Goal: Information Seeking & Learning: Find specific fact

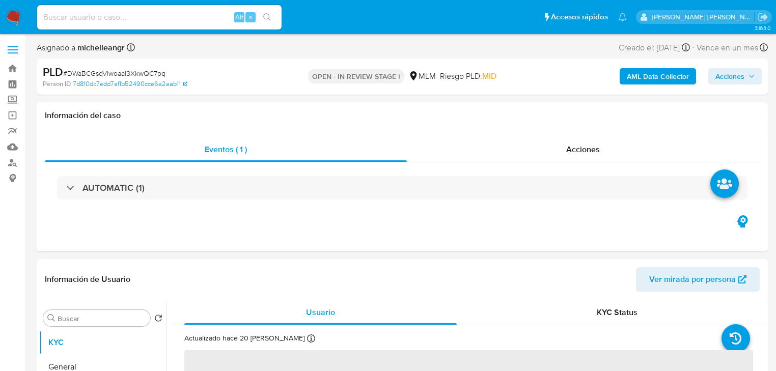
select select "10"
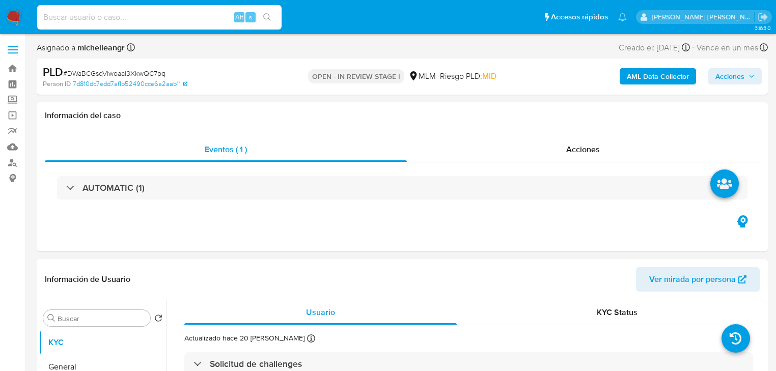
click at [110, 22] on input at bounding box center [159, 17] width 244 height 13
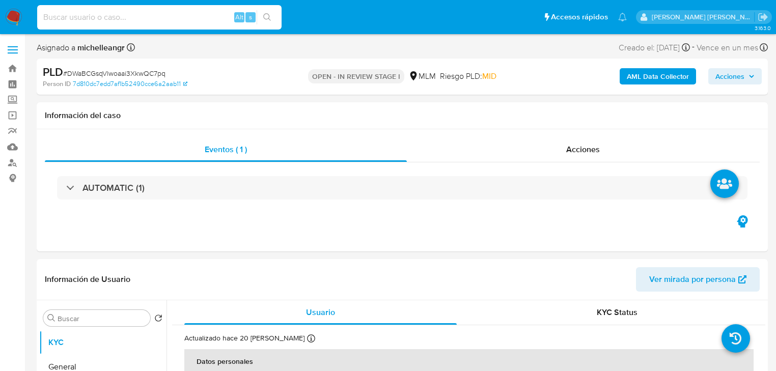
paste input "178043942"
type input "178043942"
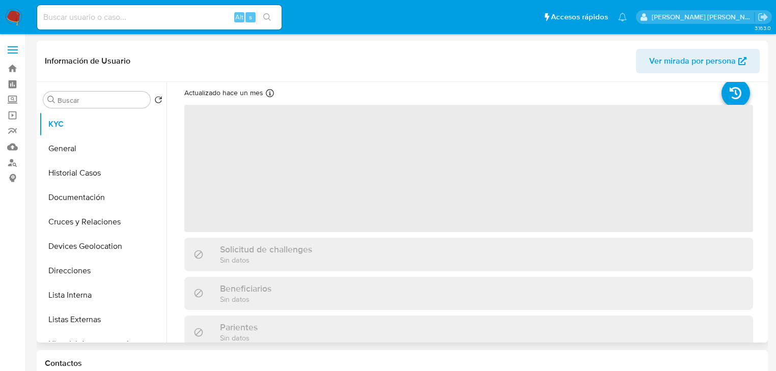
scroll to position [41, 0]
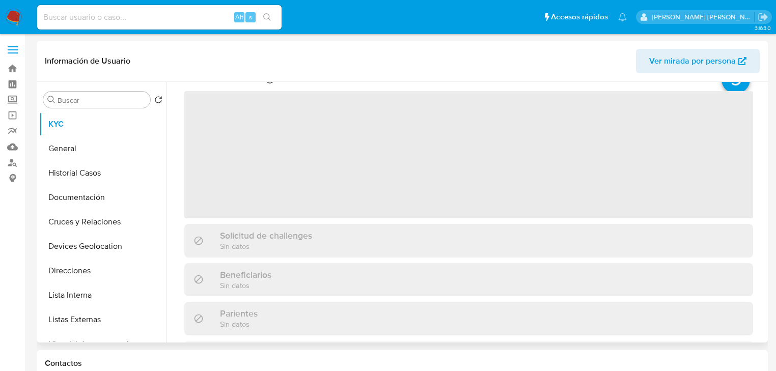
select select "10"
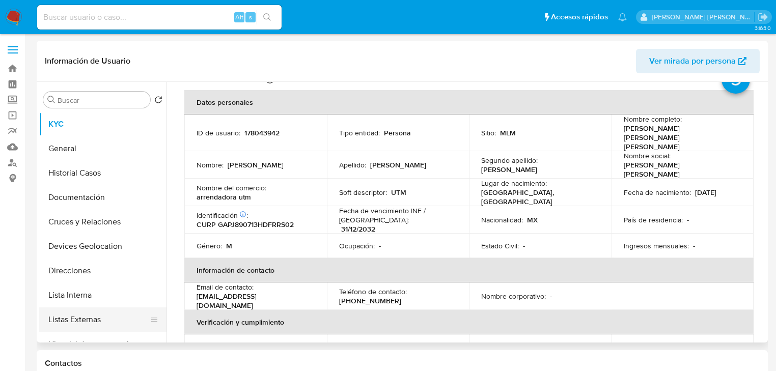
click at [111, 331] on button "Listas Externas" at bounding box center [98, 319] width 119 height 24
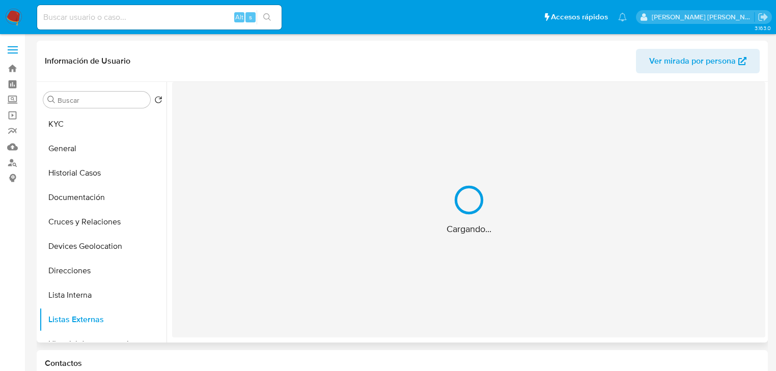
click at [283, 257] on div "Cargando..." at bounding box center [468, 209] width 593 height 255
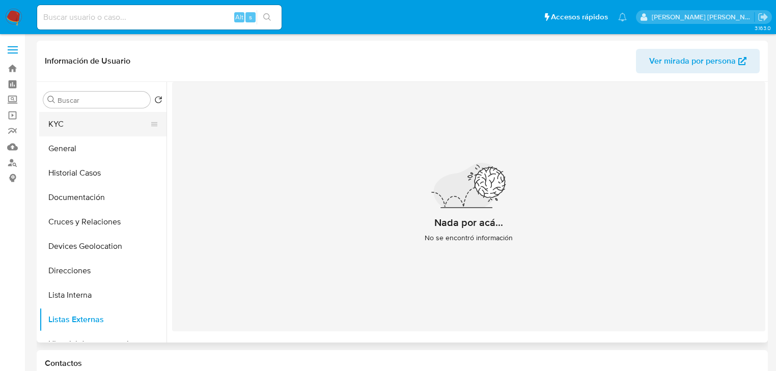
click at [109, 132] on button "KYC" at bounding box center [98, 124] width 119 height 24
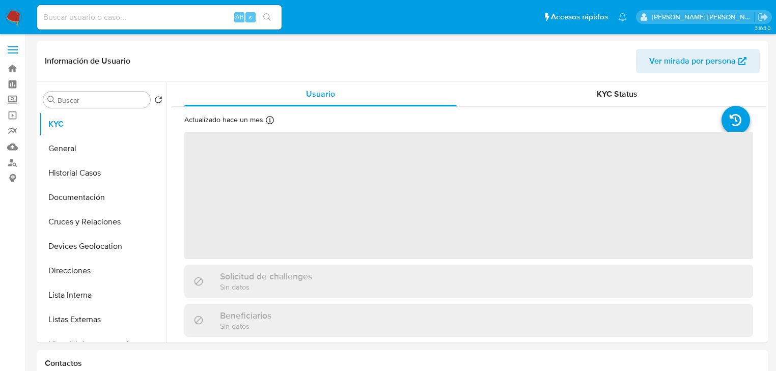
click at [322, 233] on span "‌" at bounding box center [468, 195] width 568 height 127
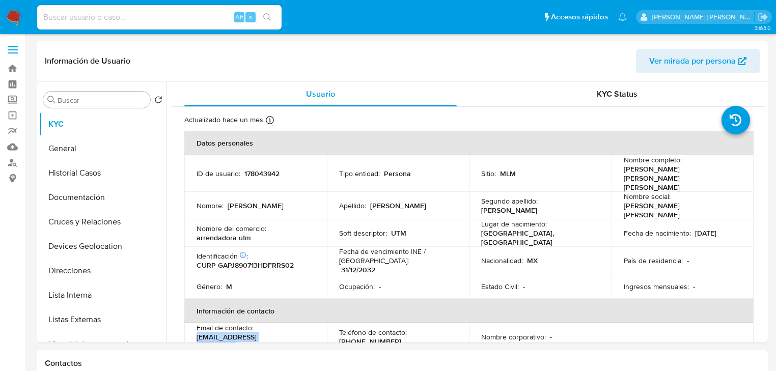
drag, startPoint x: 282, startPoint y: 322, endPoint x: 184, endPoint y: 322, distance: 97.7
click at [184, 323] on td "Email de contacto : [EMAIL_ADDRESS][DOMAIN_NAME]" at bounding box center [255, 336] width 142 height 27
copy p "[EMAIL_ADDRESS][DOMAIN_NAME]"
click at [248, 261] on p "CURP GAPJ890713HDFRRS02" at bounding box center [244, 265] width 97 height 9
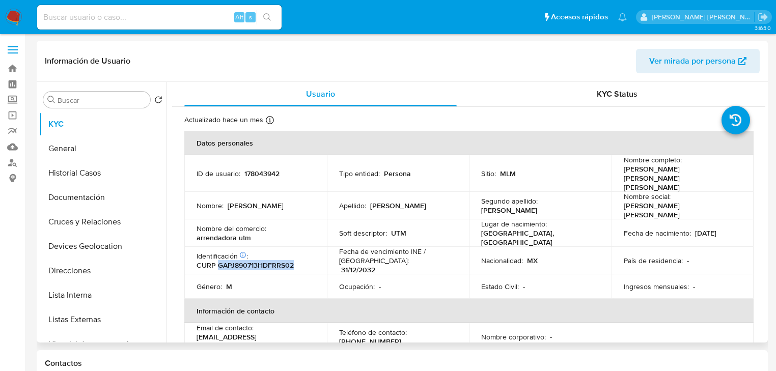
copy p "GAPJ890713HDFRRS02"
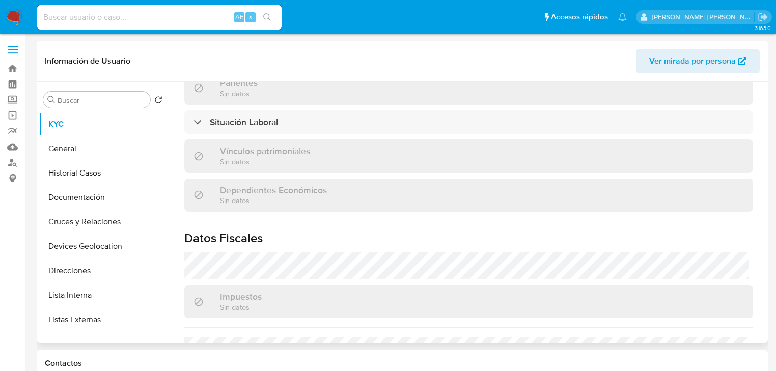
scroll to position [611, 0]
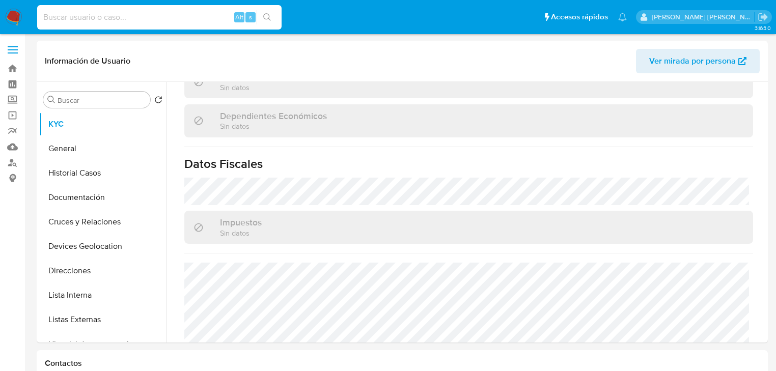
click at [104, 19] on input at bounding box center [159, 17] width 244 height 13
paste input "701917167"
type input "701917167"
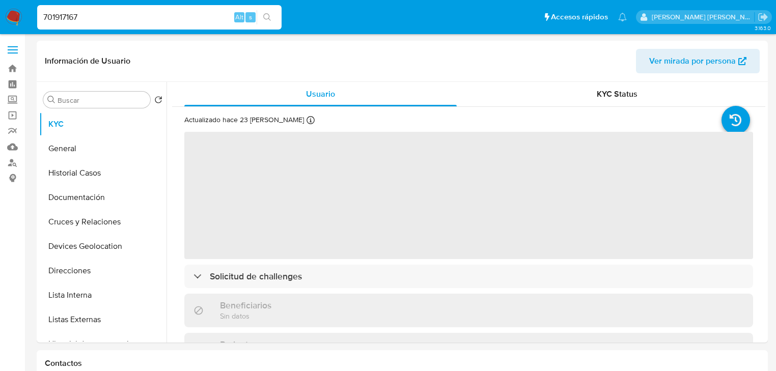
select select "10"
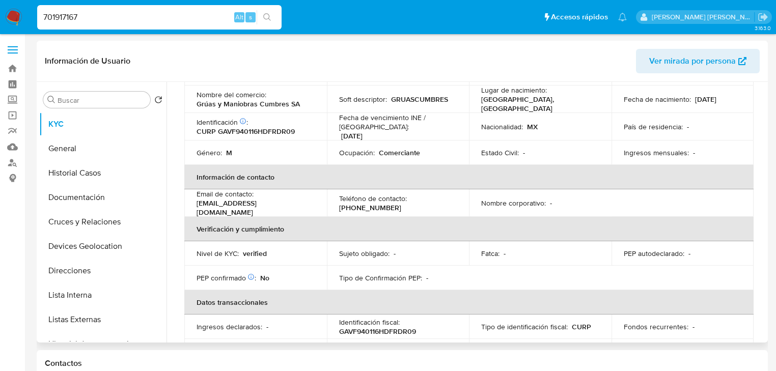
scroll to position [122, 0]
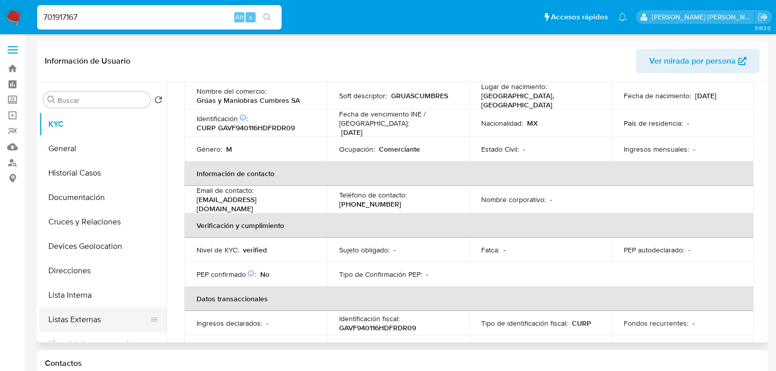
click at [95, 317] on button "Listas Externas" at bounding box center [98, 319] width 119 height 24
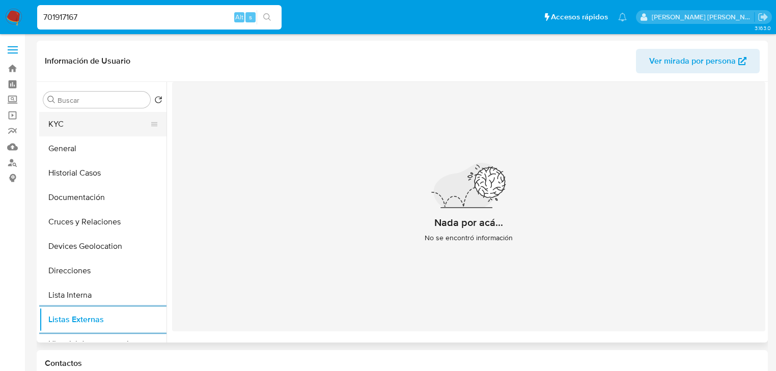
click at [84, 125] on button "KYC" at bounding box center [98, 124] width 119 height 24
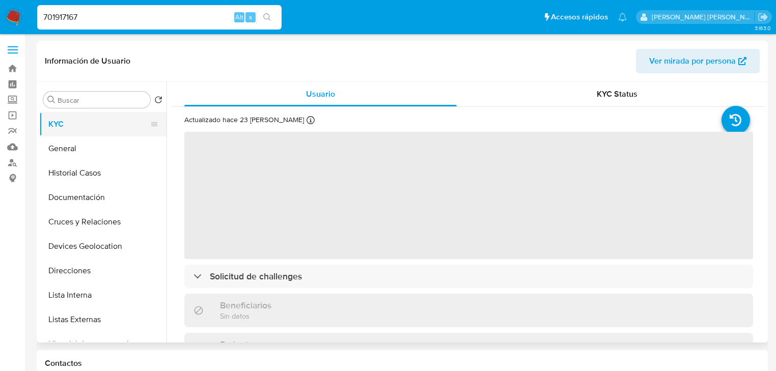
click at [86, 126] on button "KYC" at bounding box center [98, 124] width 119 height 24
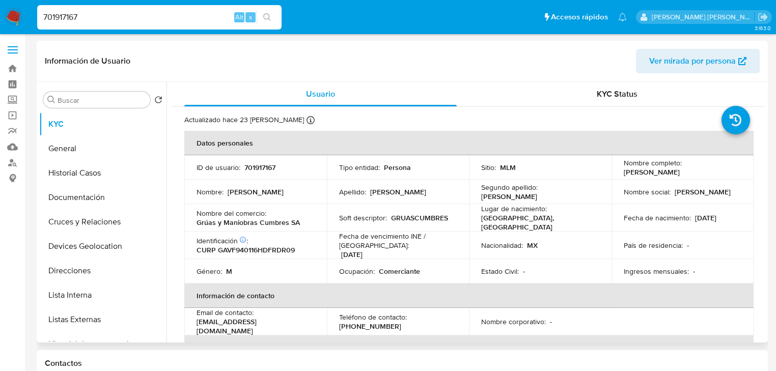
click at [259, 248] on p "CURP GAVF940116HDFRDR09" at bounding box center [245, 249] width 98 height 9
copy p "GAVF940116HDFRDR09"
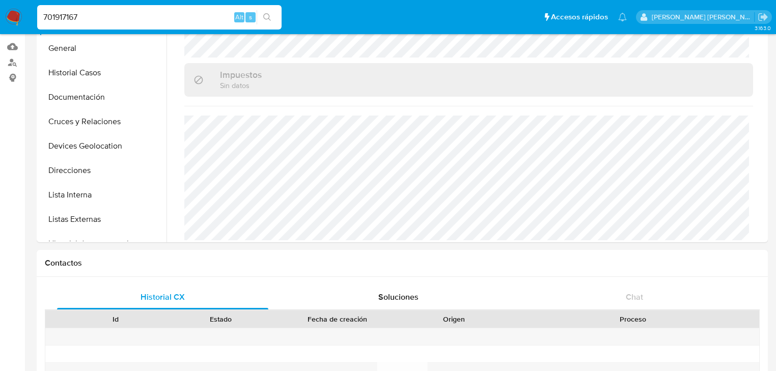
scroll to position [41, 0]
